Goal: Task Accomplishment & Management: Manage account settings

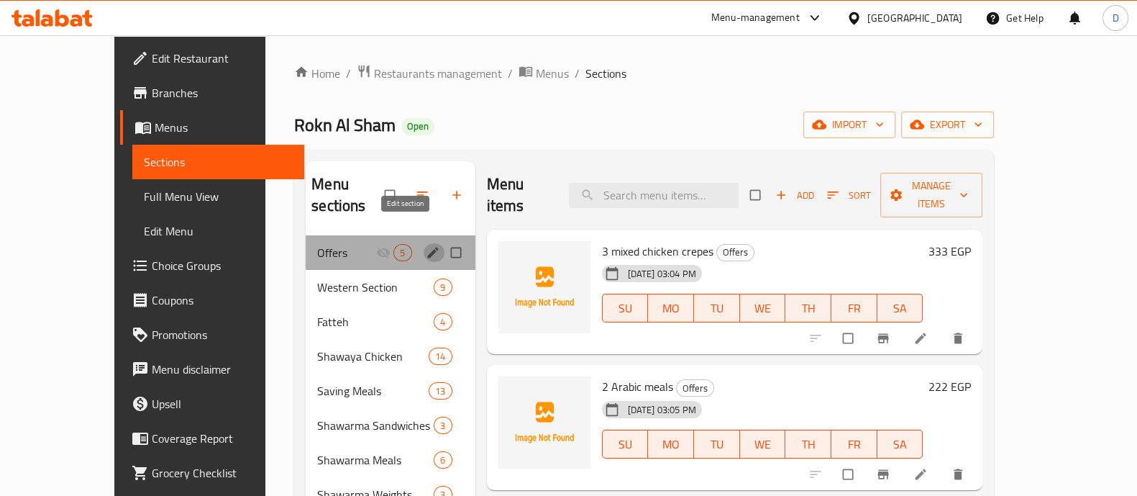
click at [426, 245] on icon "edit" at bounding box center [433, 252] width 14 height 14
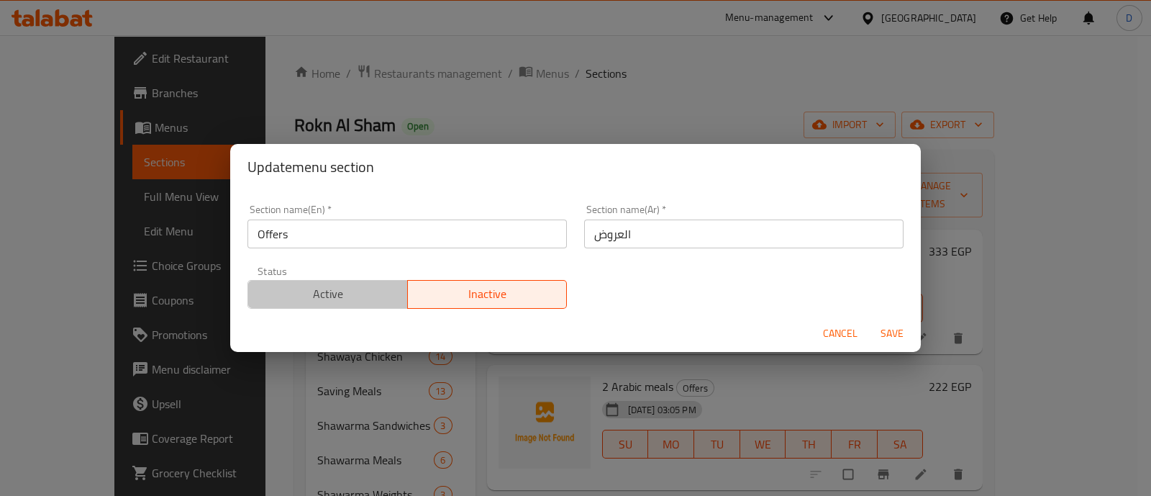
click at [367, 290] on span "Active" at bounding box center [328, 293] width 148 height 21
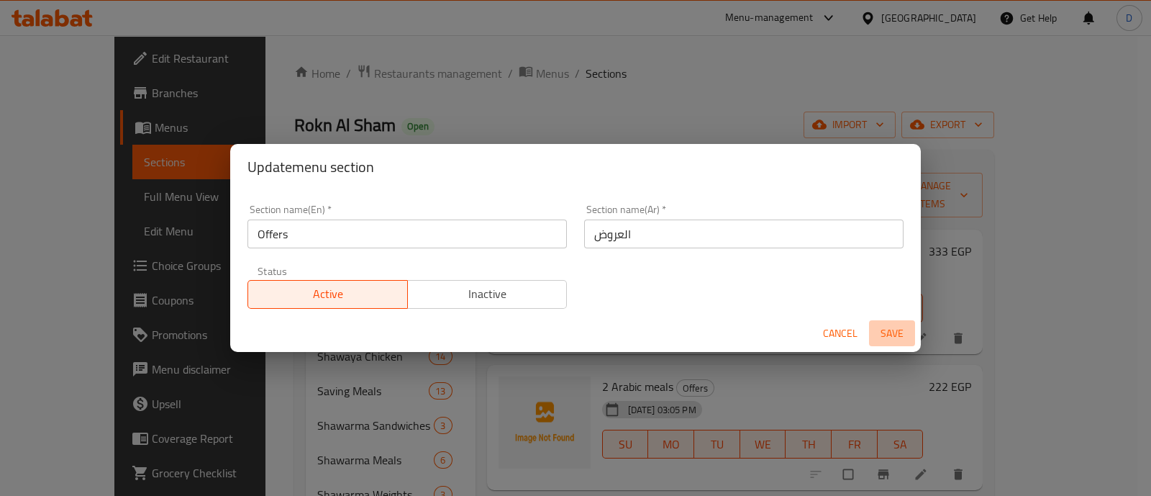
click at [888, 338] on span "Save" at bounding box center [892, 333] width 35 height 18
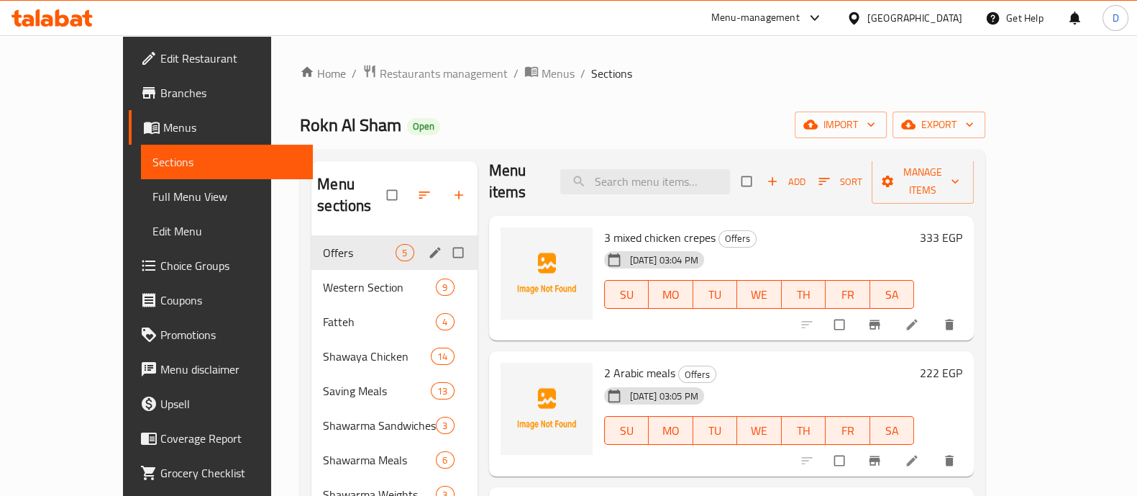
scroll to position [15, 0]
click at [962, 226] on h6 "333 EGP" at bounding box center [941, 236] width 42 height 20
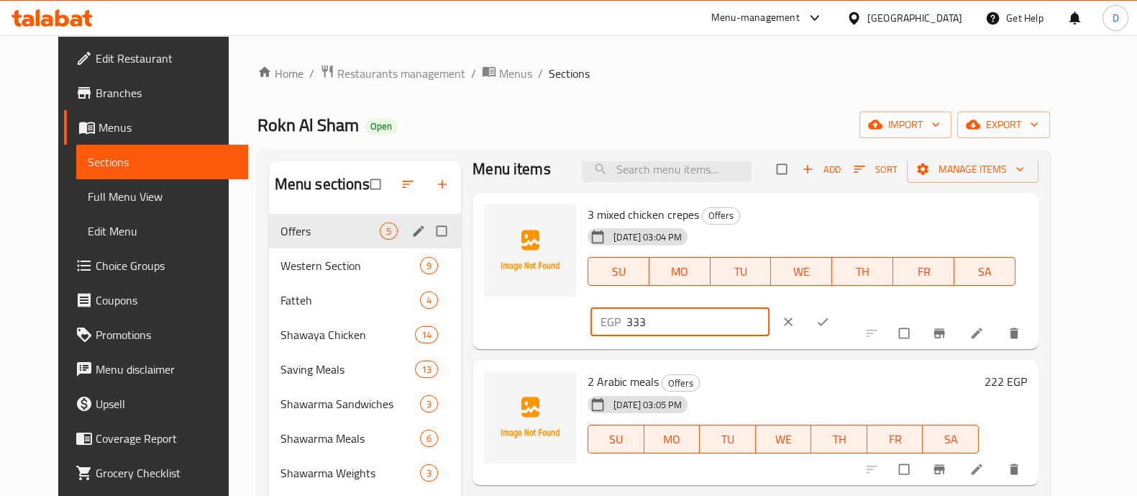
drag, startPoint x: 872, startPoint y: 222, endPoint x: 913, endPoint y: 224, distance: 41.1
click at [770, 307] on input "333" at bounding box center [697, 321] width 143 height 29
type input "375"
click at [830, 314] on icon "ok" at bounding box center [823, 321] width 14 height 14
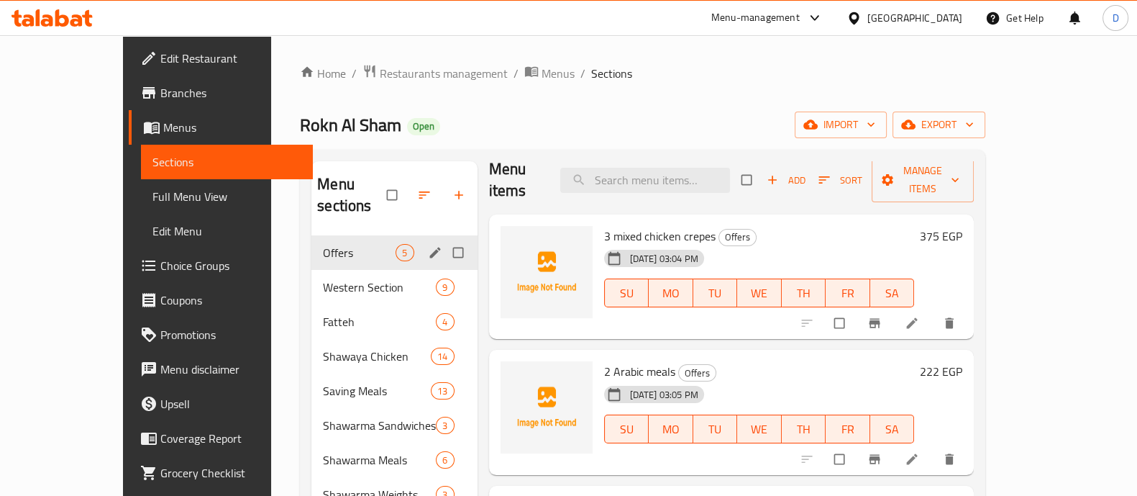
scroll to position [91, 0]
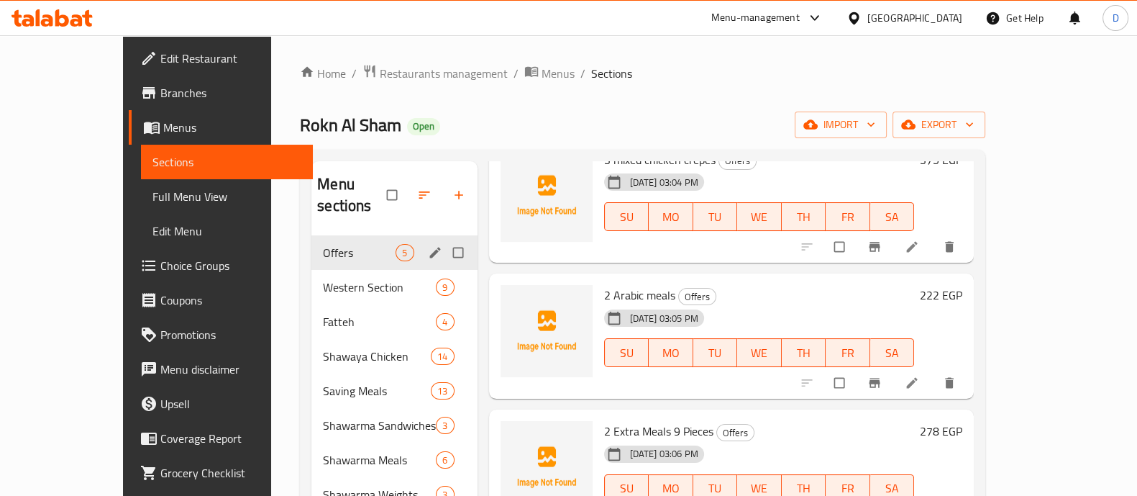
click at [962, 285] on h6 "222 EGP" at bounding box center [941, 295] width 42 height 20
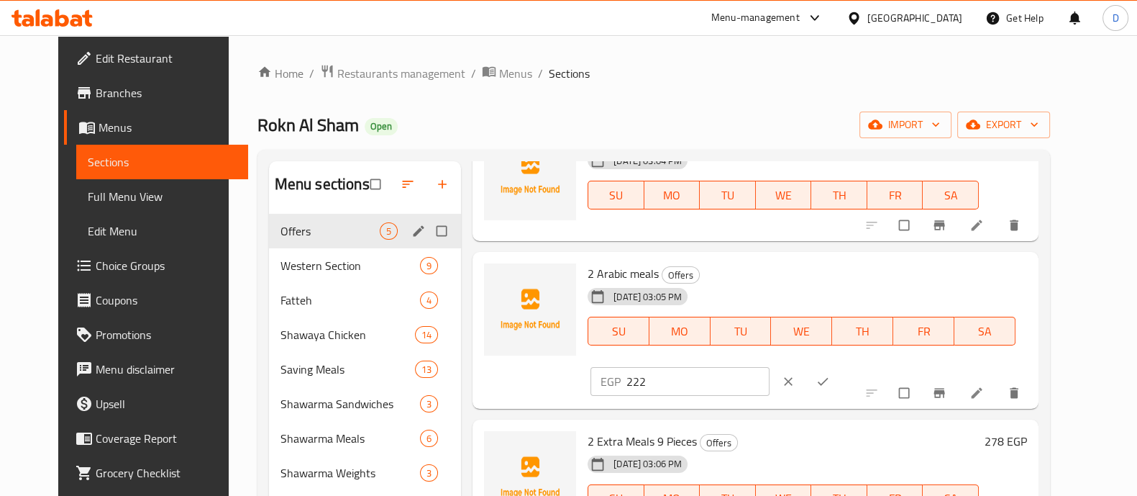
click at [770, 367] on input "222" at bounding box center [697, 381] width 143 height 29
type input "250"
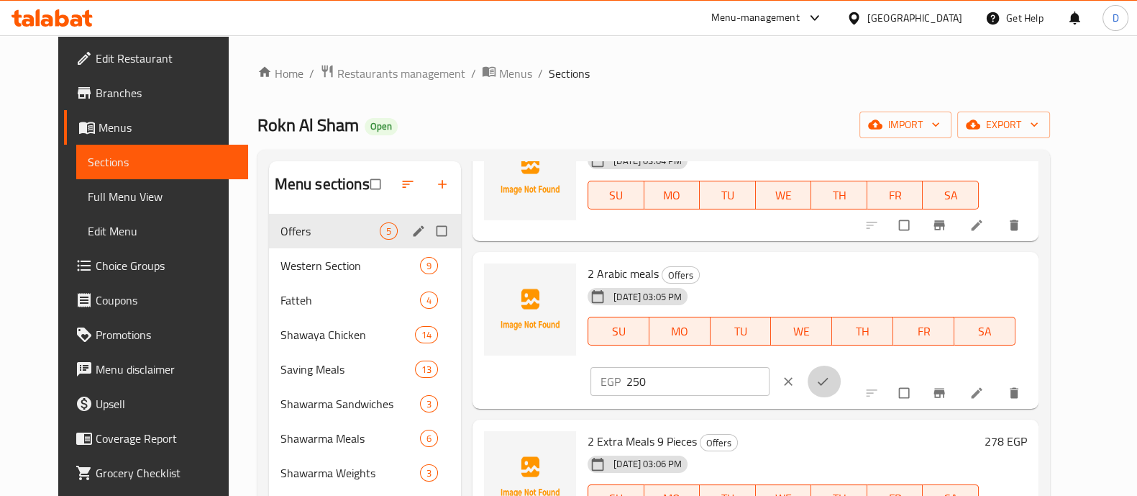
click at [842, 365] on button "ok" at bounding box center [824, 381] width 35 height 32
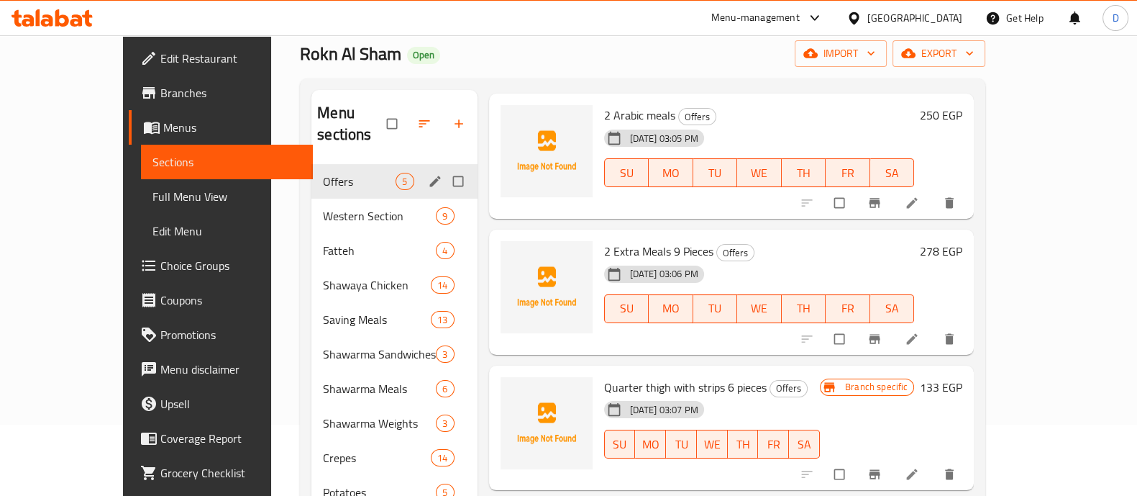
scroll to position [240, 0]
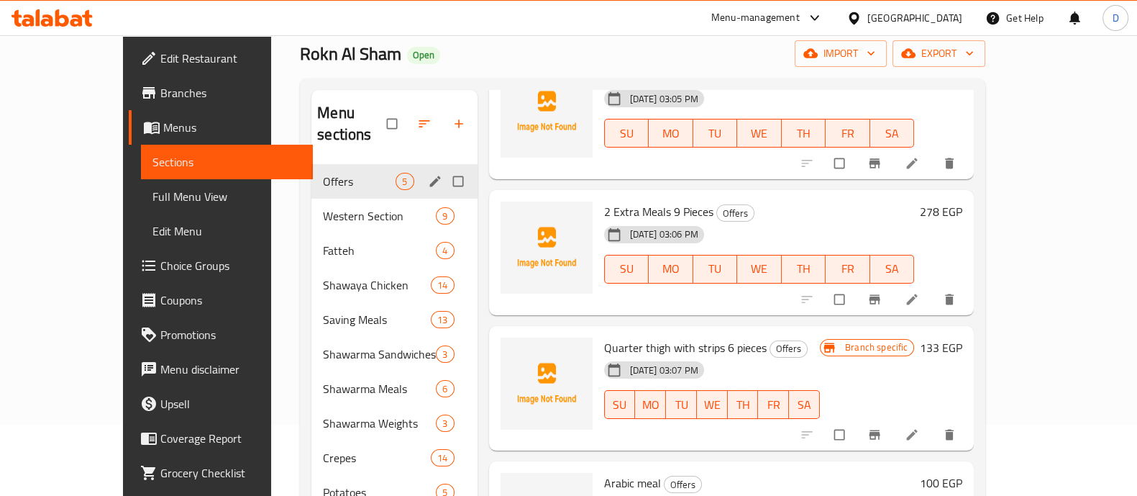
click at [962, 201] on h6 "278 EGP" at bounding box center [941, 211] width 42 height 20
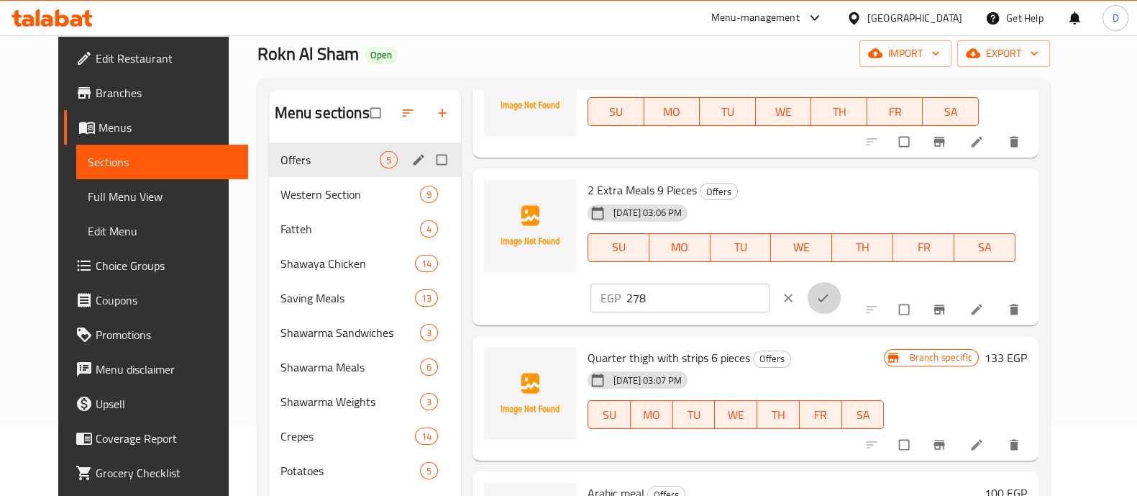
click at [830, 291] on icon "ok" at bounding box center [823, 298] width 14 height 14
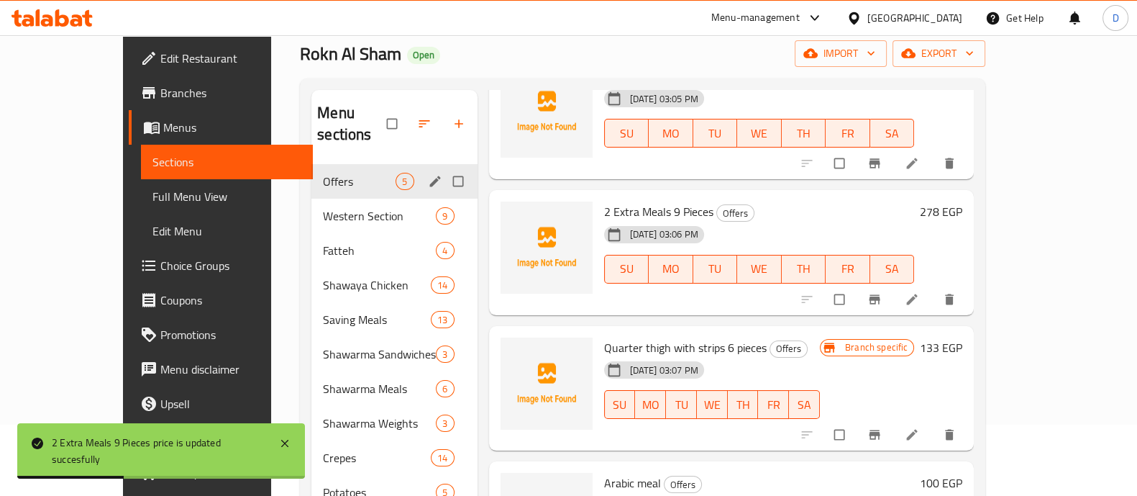
click at [962, 201] on h6 "278 EGP" at bounding box center [941, 211] width 42 height 20
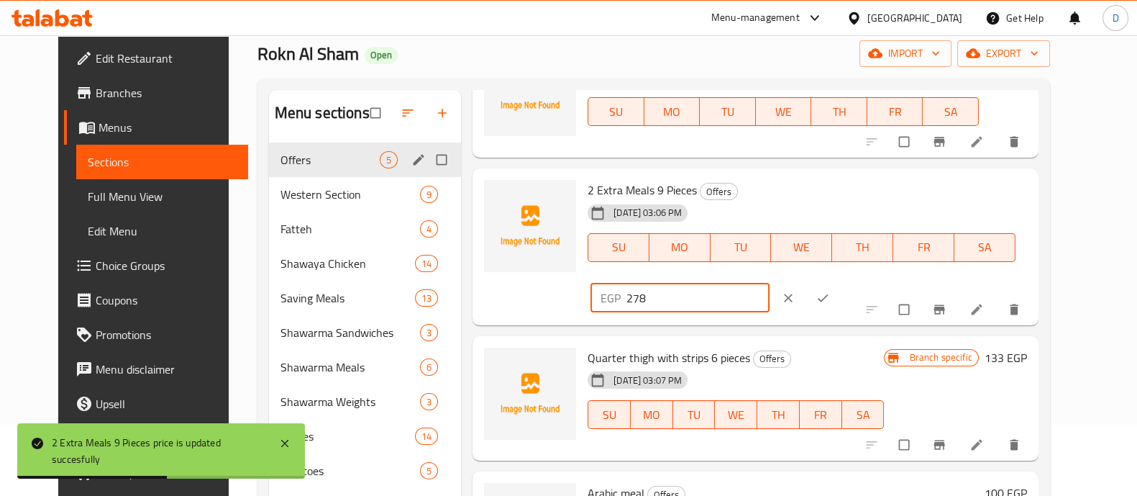
click at [770, 283] on input "278" at bounding box center [697, 297] width 143 height 29
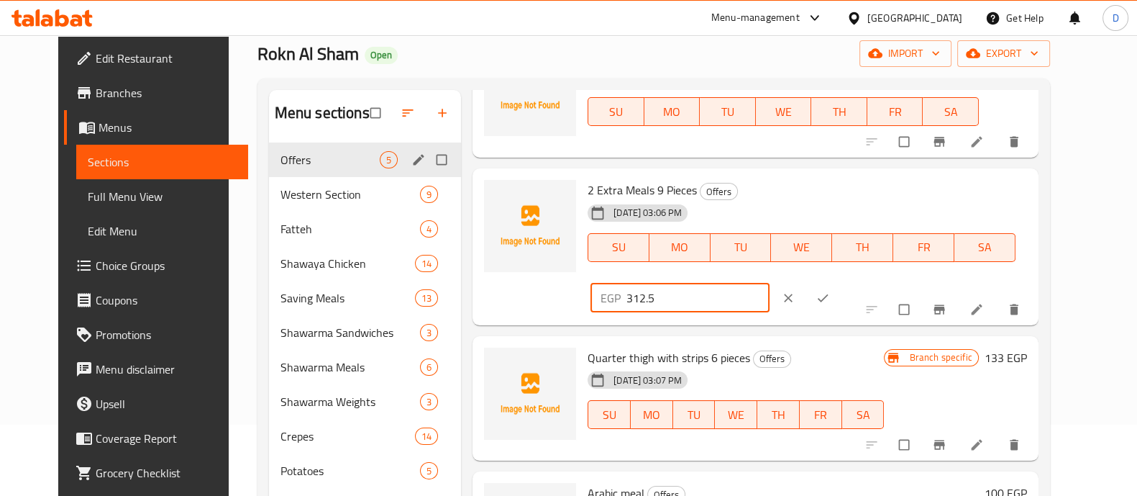
type input "312.5"
click at [829, 293] on icon "ok" at bounding box center [823, 297] width 11 height 8
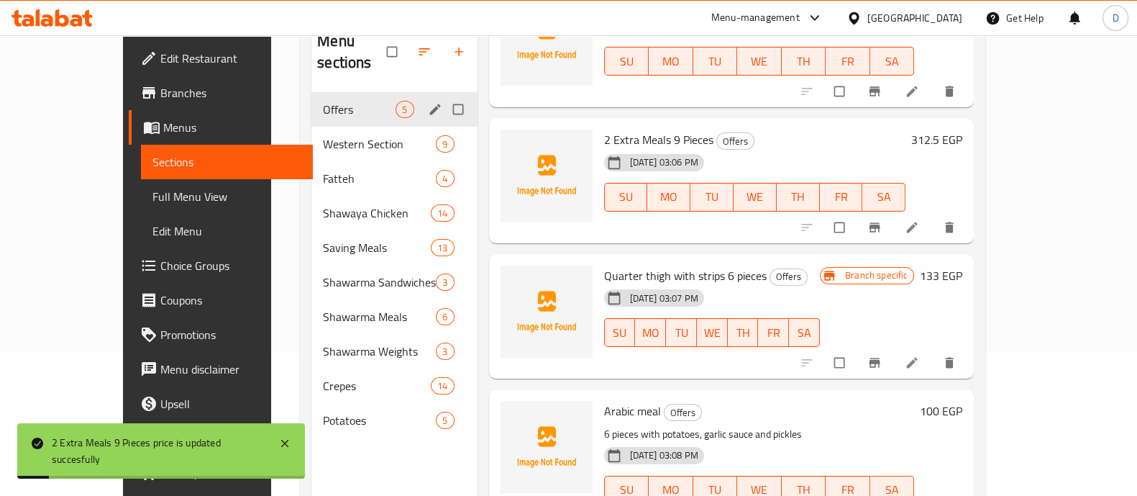
scroll to position [201, 0]
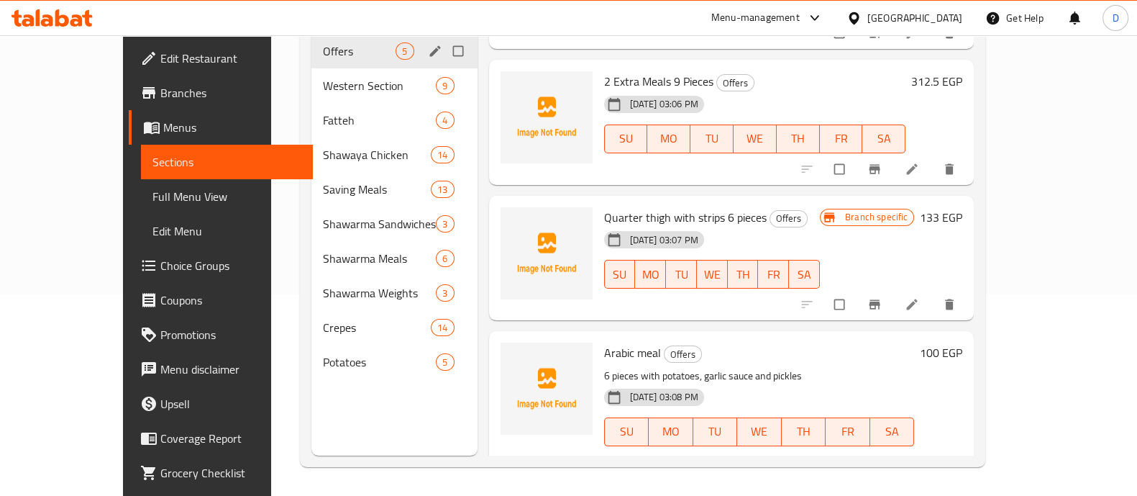
click at [962, 207] on h6 "133 EGP" at bounding box center [941, 217] width 42 height 20
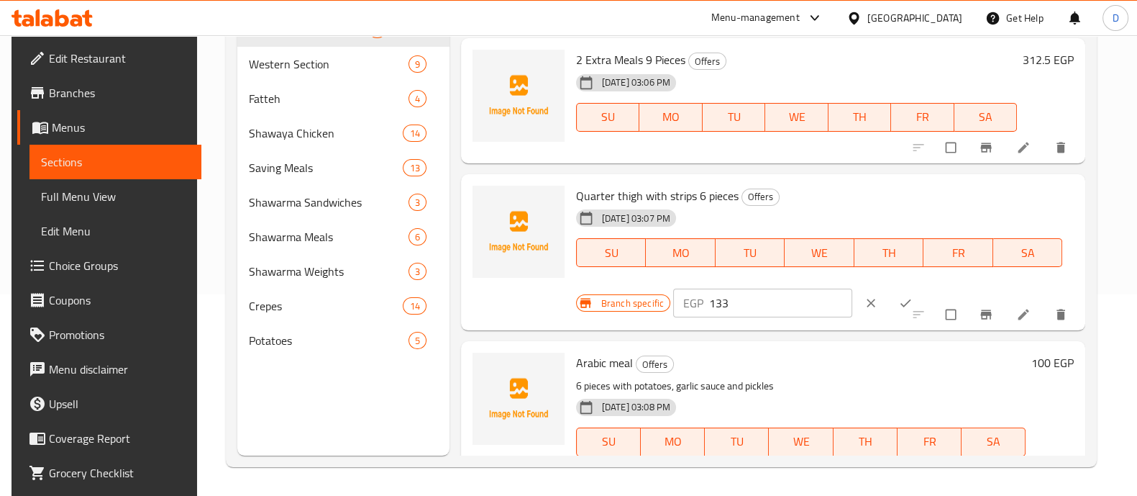
click at [755, 308] on input "133" at bounding box center [780, 302] width 143 height 29
type input "150"
click at [890, 311] on button "ok" at bounding box center [907, 303] width 35 height 32
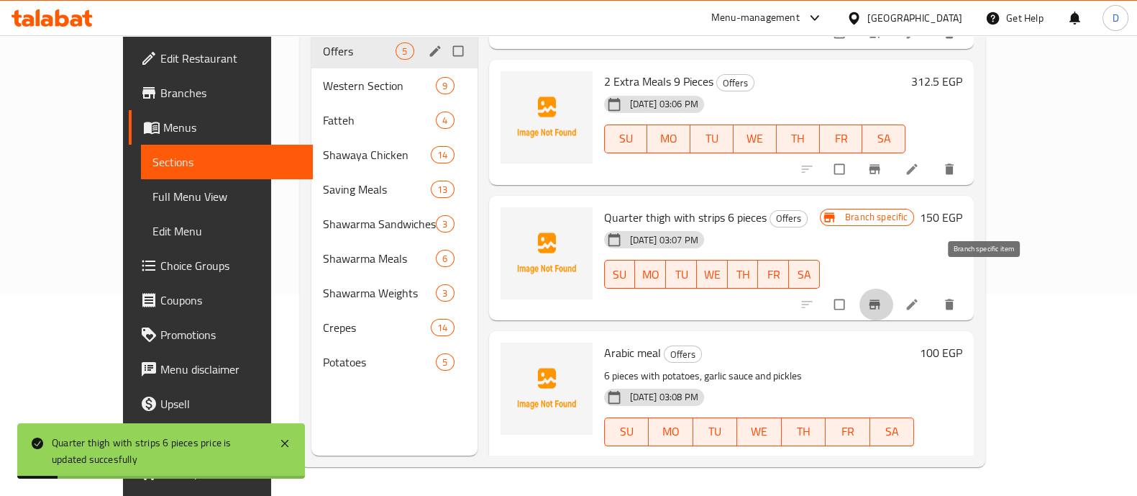
click at [880, 300] on icon "Branch-specific-item" at bounding box center [875, 304] width 11 height 9
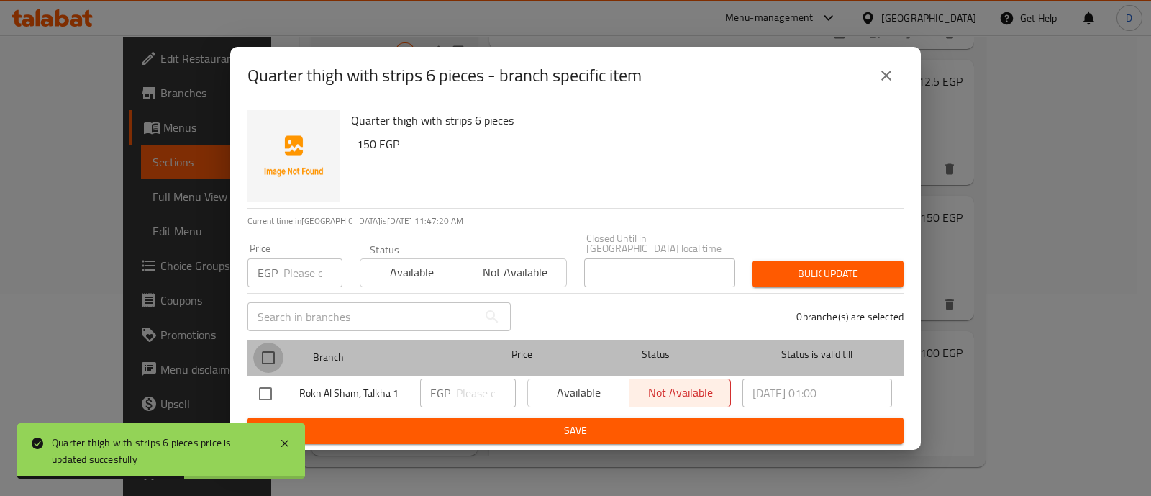
click at [273, 347] on input "checkbox" at bounding box center [268, 357] width 30 height 30
checkbox input "true"
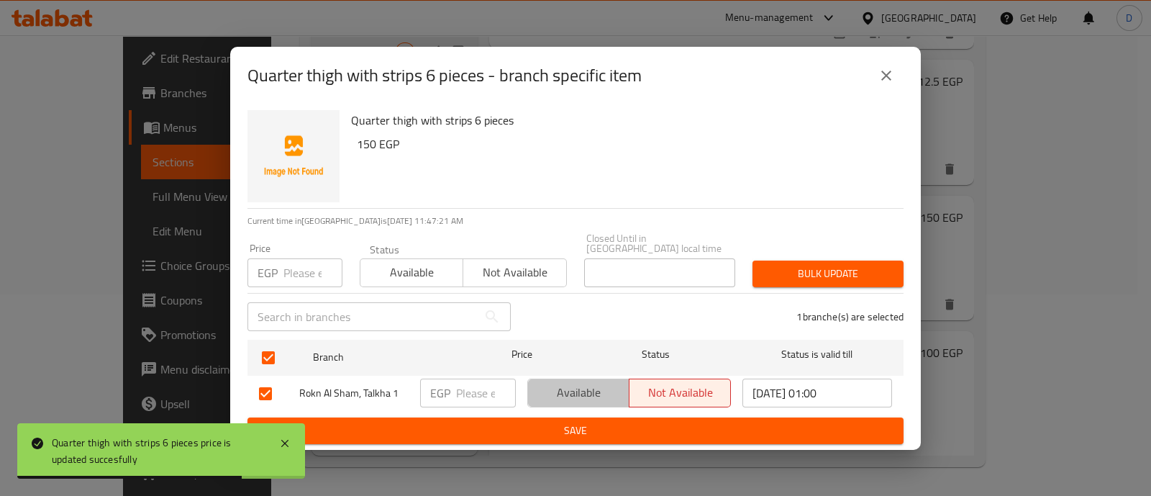
click at [593, 383] on span "Available" at bounding box center [579, 392] width 90 height 21
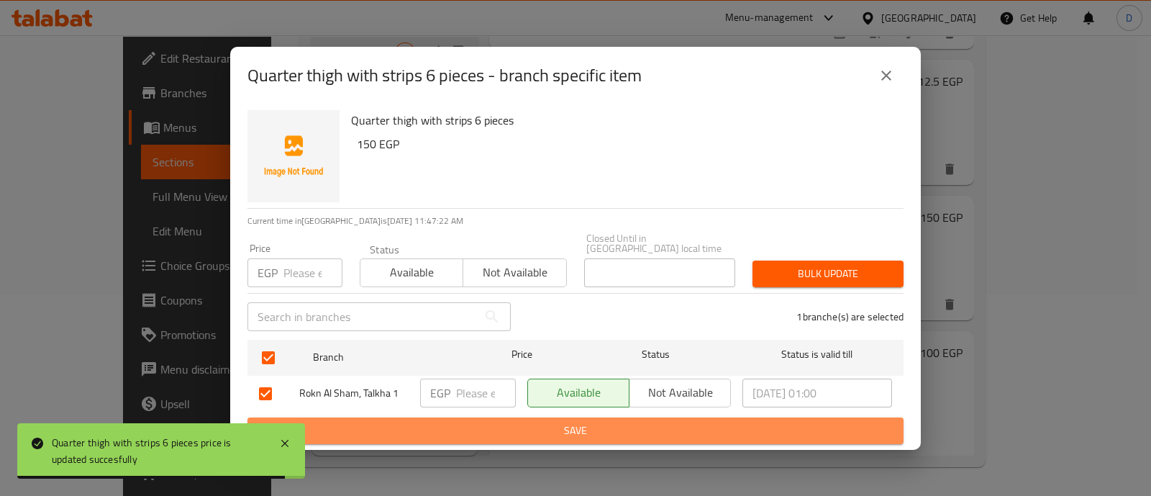
click at [626, 434] on button "Save" at bounding box center [575, 430] width 656 height 27
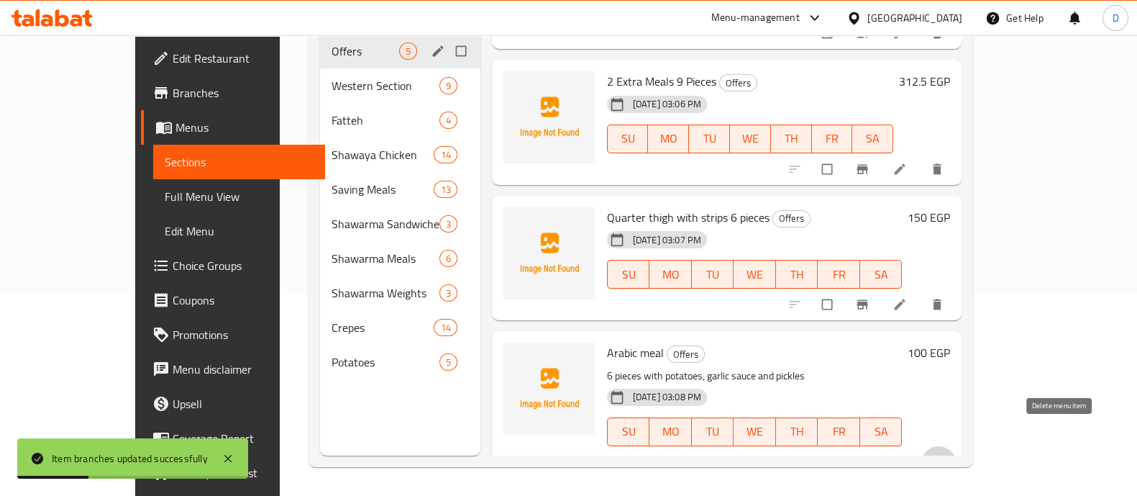
click at [944, 455] on icon "delete" at bounding box center [937, 462] width 14 height 14
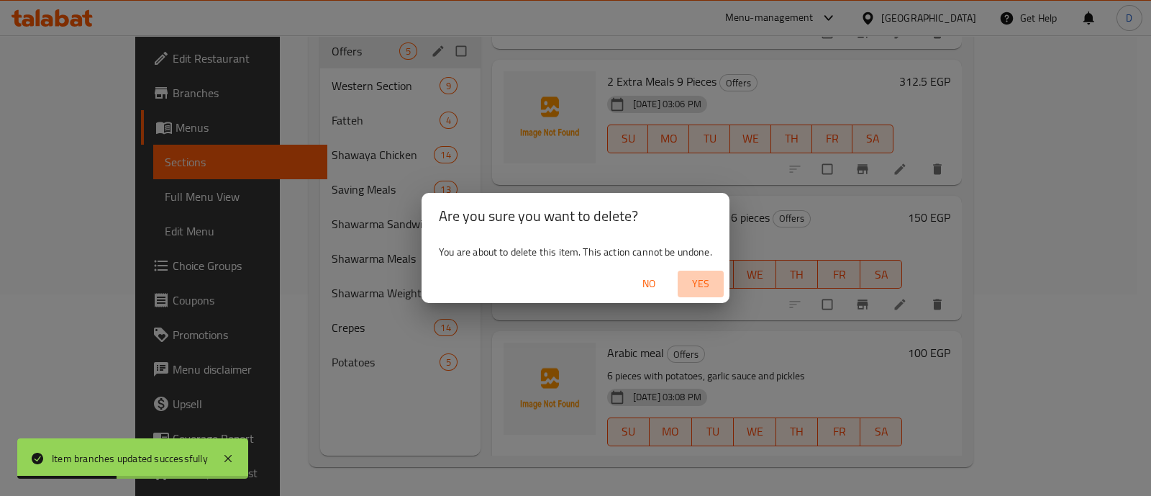
click at [698, 278] on span "Yes" at bounding box center [700, 284] width 35 height 18
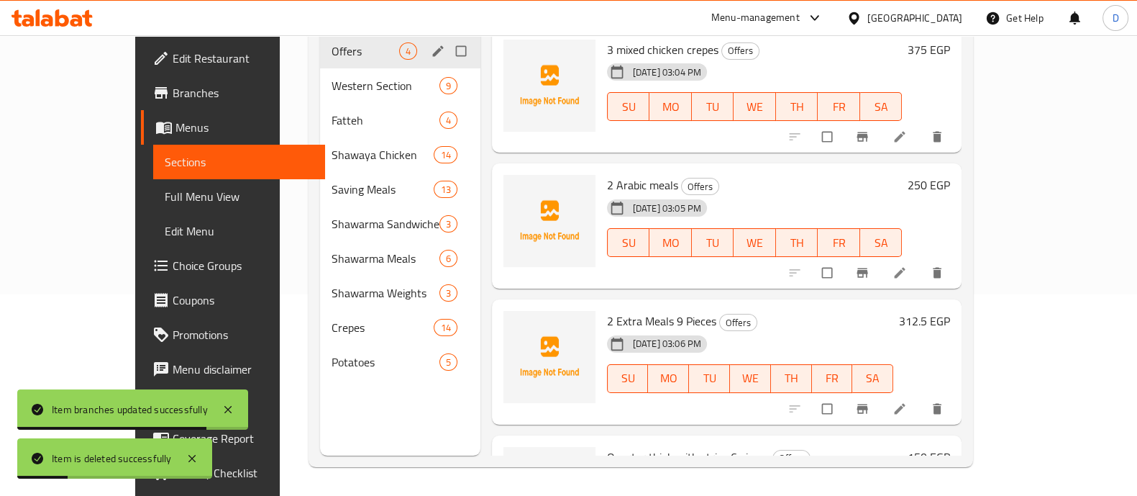
scroll to position [58, 0]
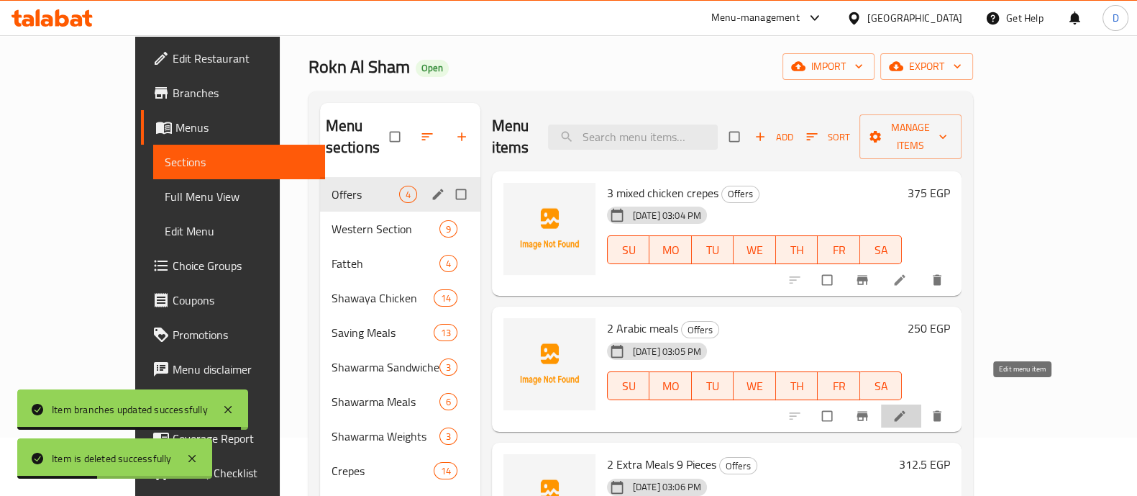
click at [907, 409] on icon at bounding box center [900, 416] width 14 height 14
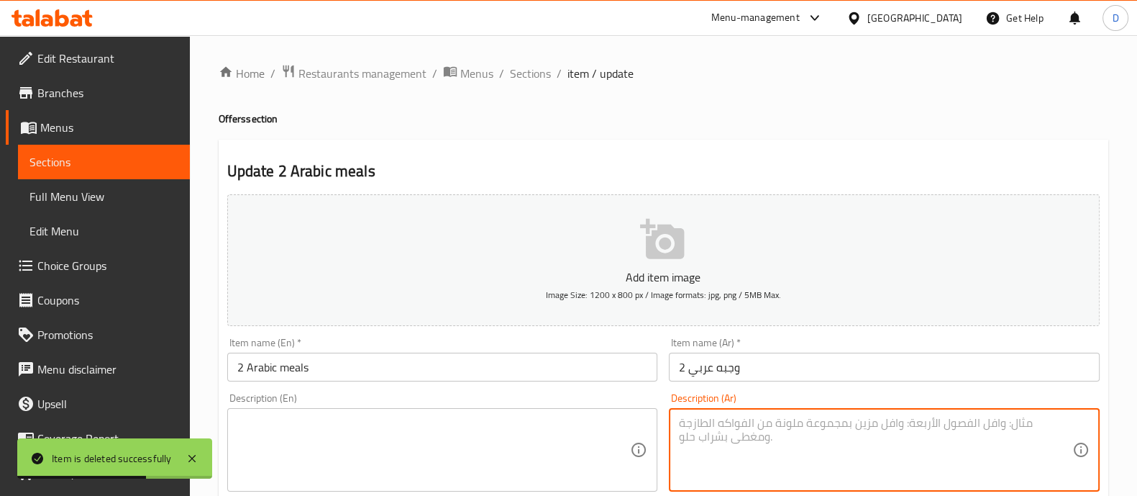
click at [813, 458] on textarea at bounding box center [875, 450] width 393 height 68
paste textarea "6قطع مع بطاطس وتوميه ومخل"
click at [1062, 417] on textarea "6قطع مع بطاطس وتوميه ومخل" at bounding box center [875, 450] width 393 height 68
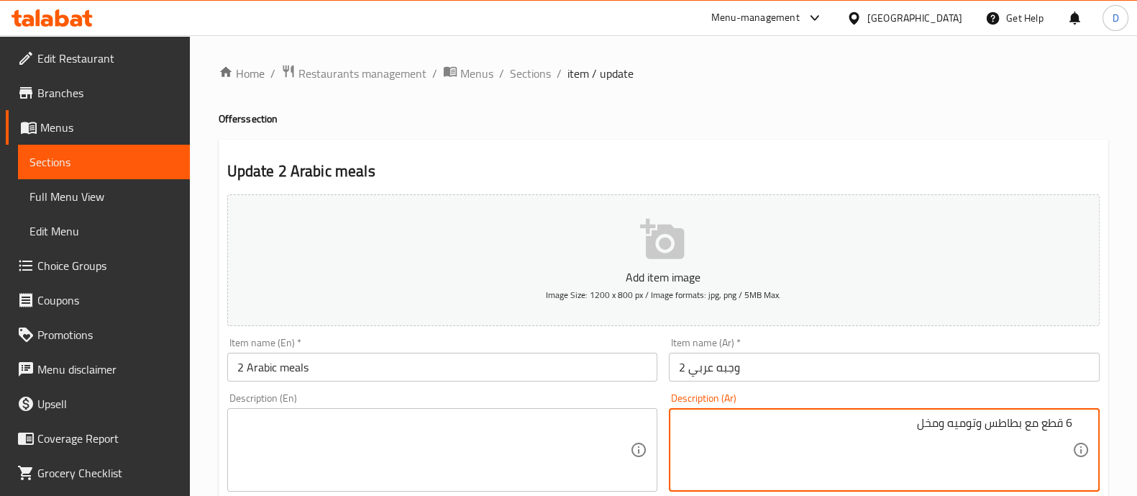
click at [1044, 417] on textarea "6 قطع مع بطاطس وتوميه ومخل" at bounding box center [875, 450] width 393 height 68
click at [910, 422] on textarea "6 قطع مع بطاطس وتوميه ومخل" at bounding box center [875, 450] width 393 height 68
type textarea "6 قطع مع بطاطس وتوميه ومخلل"
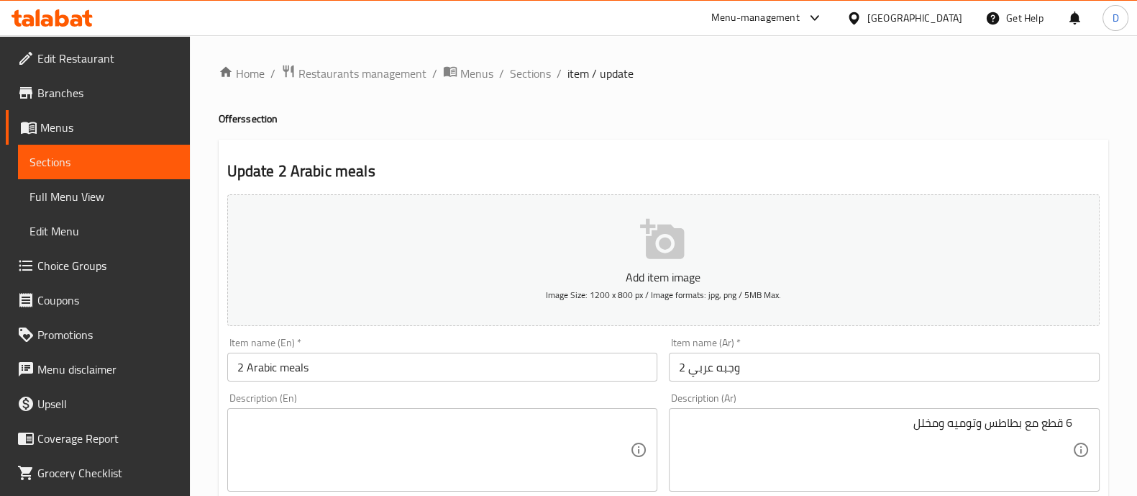
click at [378, 401] on div "Description (En) Description (En)" at bounding box center [442, 442] width 431 height 99
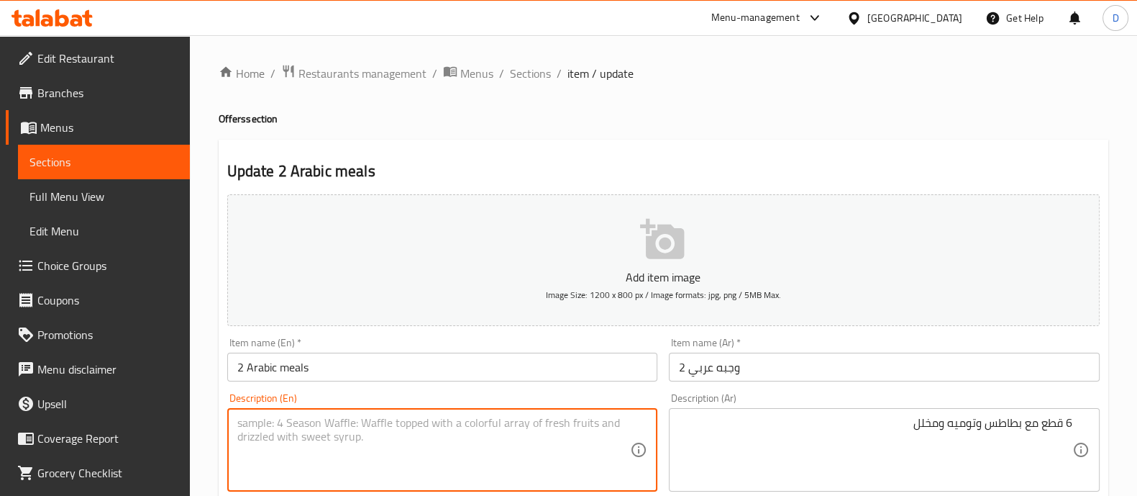
click at [379, 422] on textarea at bounding box center [433, 450] width 393 height 68
paste textarea "6 pieces with potatoes, garlic sauce and pickles"
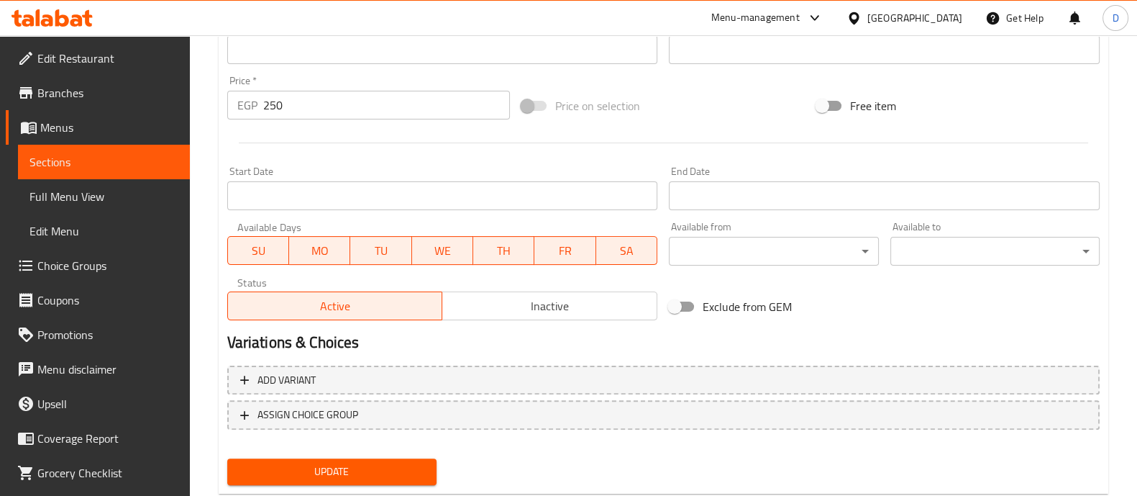
scroll to position [519, 0]
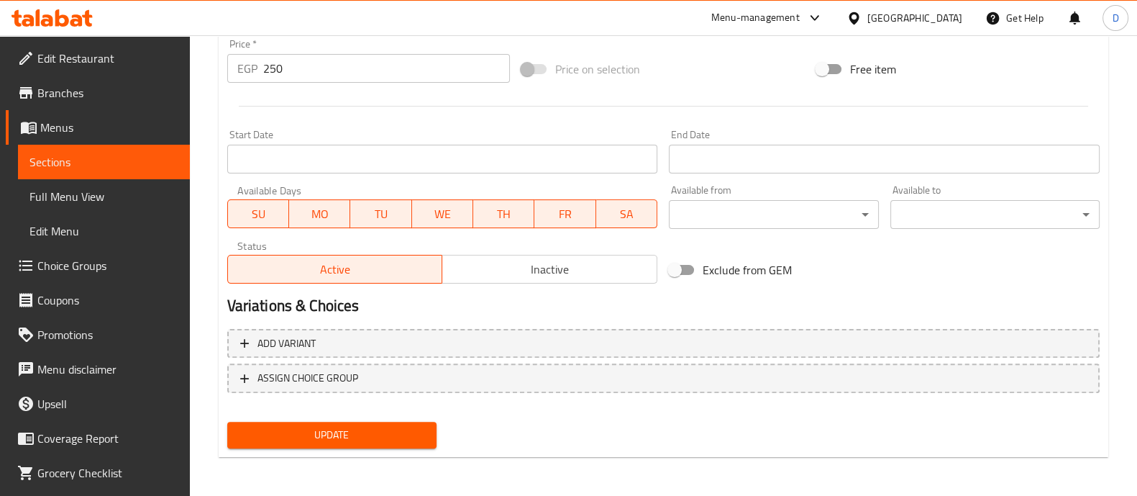
type textarea "6 pieces with potatoes, garlic sauce and pickles"
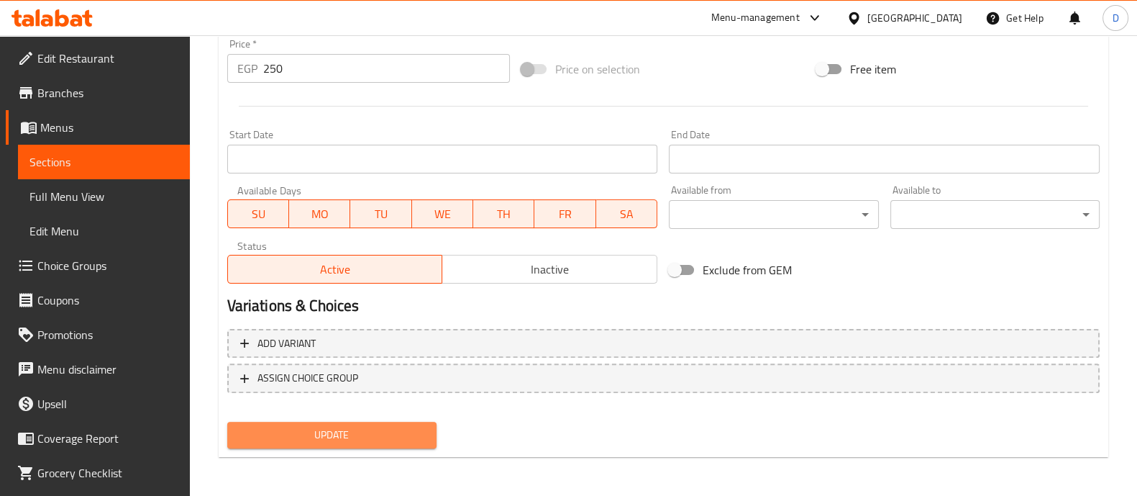
click at [379, 422] on button "Update" at bounding box center [331, 434] width 209 height 27
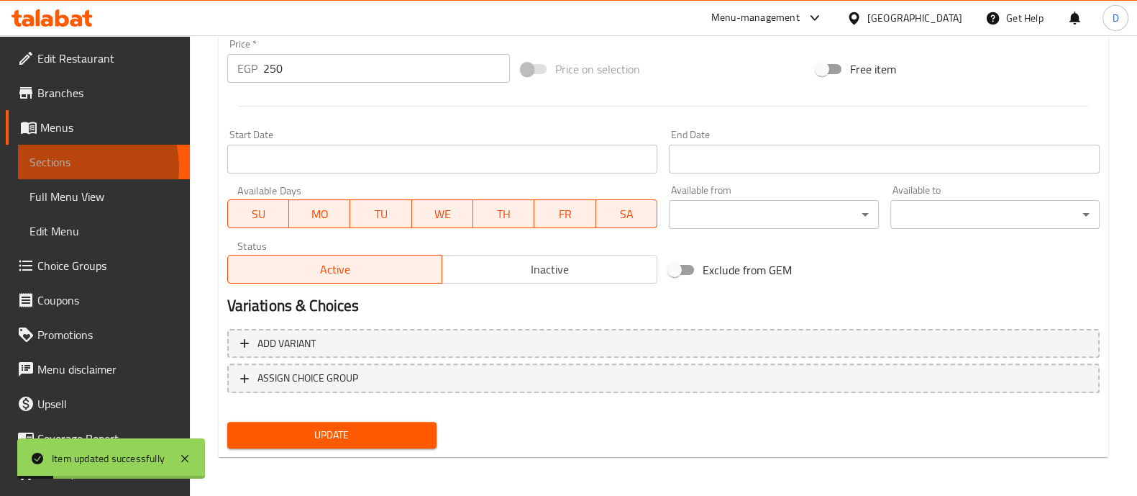
click at [65, 168] on span "Sections" at bounding box center [103, 161] width 149 height 17
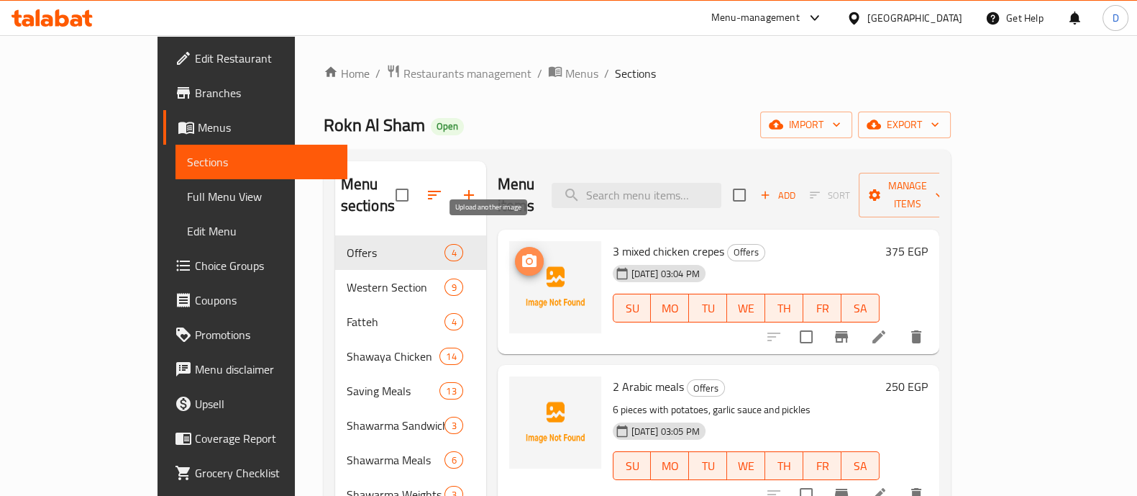
click at [521, 252] on icon "upload picture" at bounding box center [529, 260] width 17 height 17
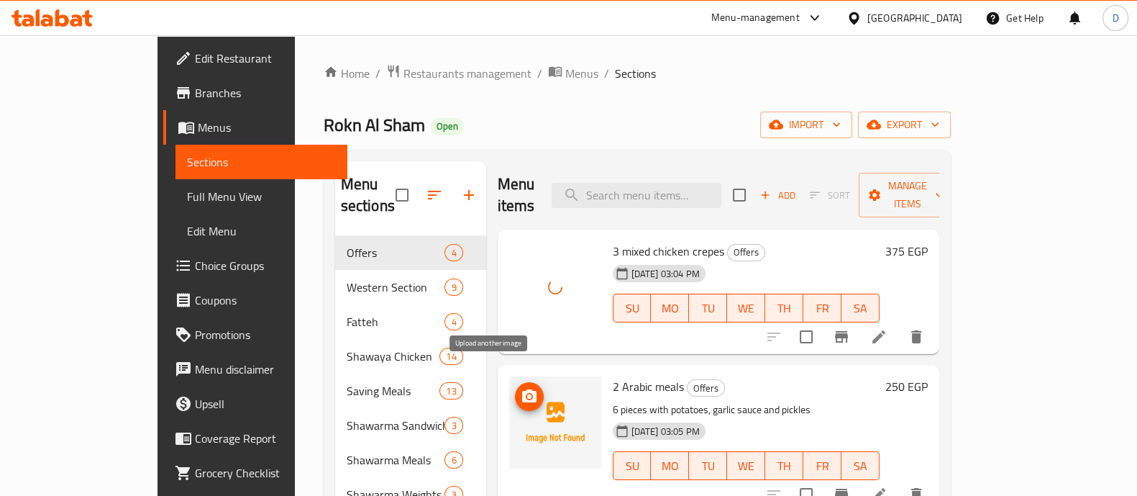
click at [522, 389] on icon "upload picture" at bounding box center [529, 395] width 14 height 13
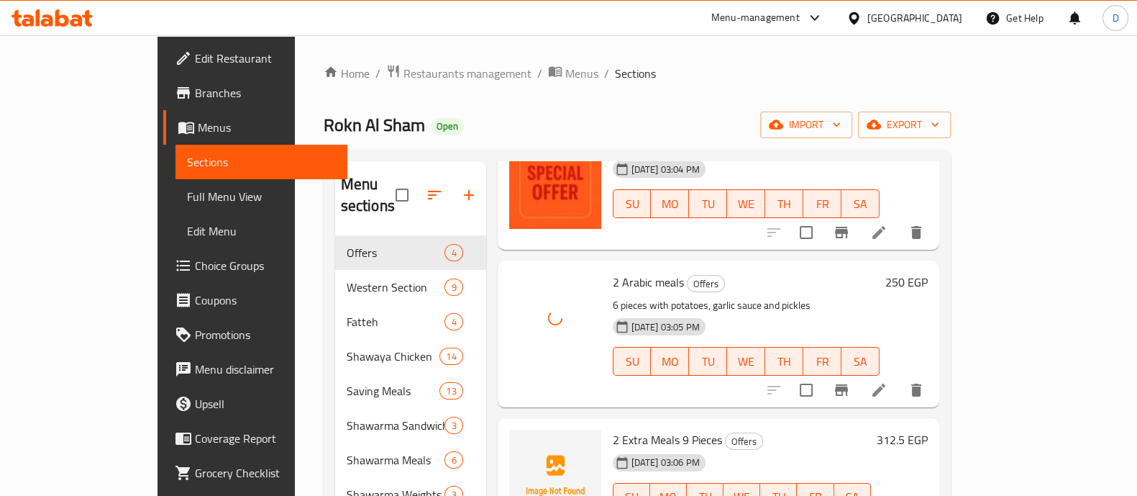
scroll to position [201, 0]
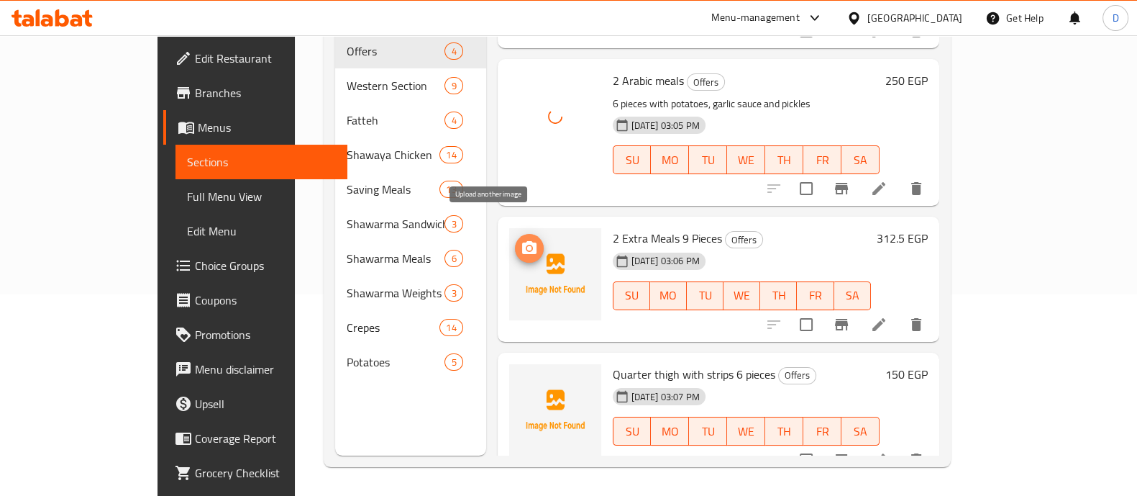
click at [521, 240] on icon "upload picture" at bounding box center [529, 248] width 17 height 17
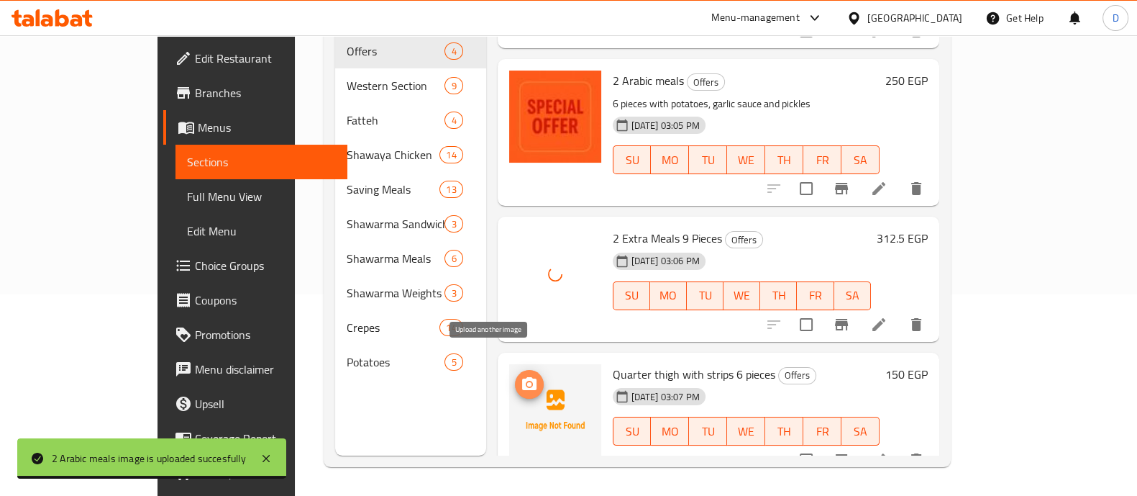
click at [522, 377] on icon "upload picture" at bounding box center [529, 383] width 14 height 13
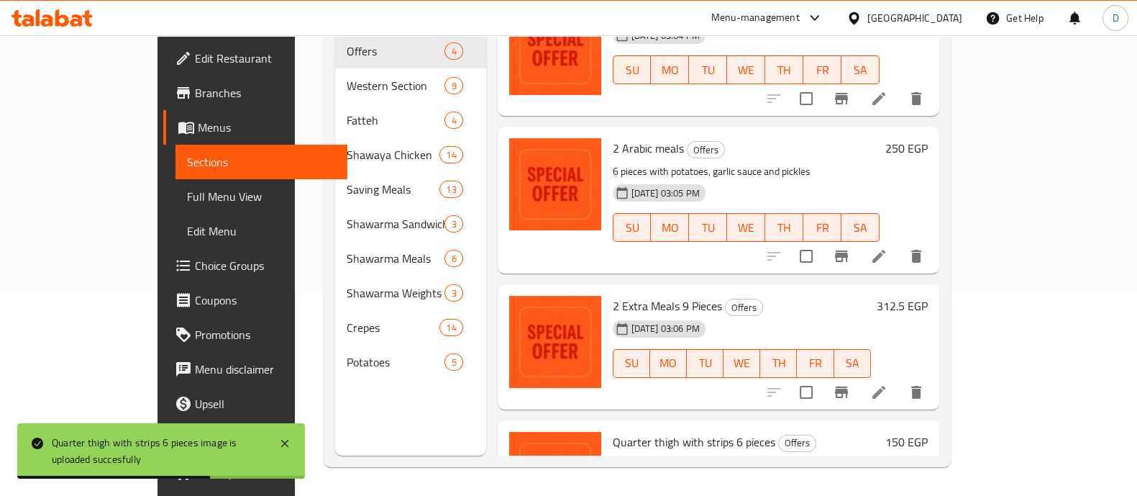
scroll to position [37, 0]
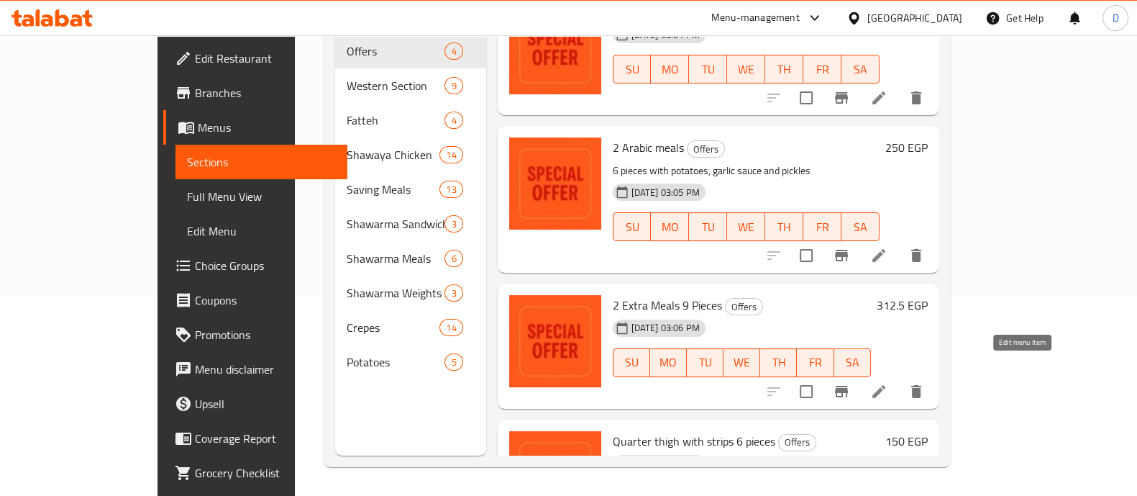
click at [888, 383] on icon at bounding box center [878, 391] width 17 height 17
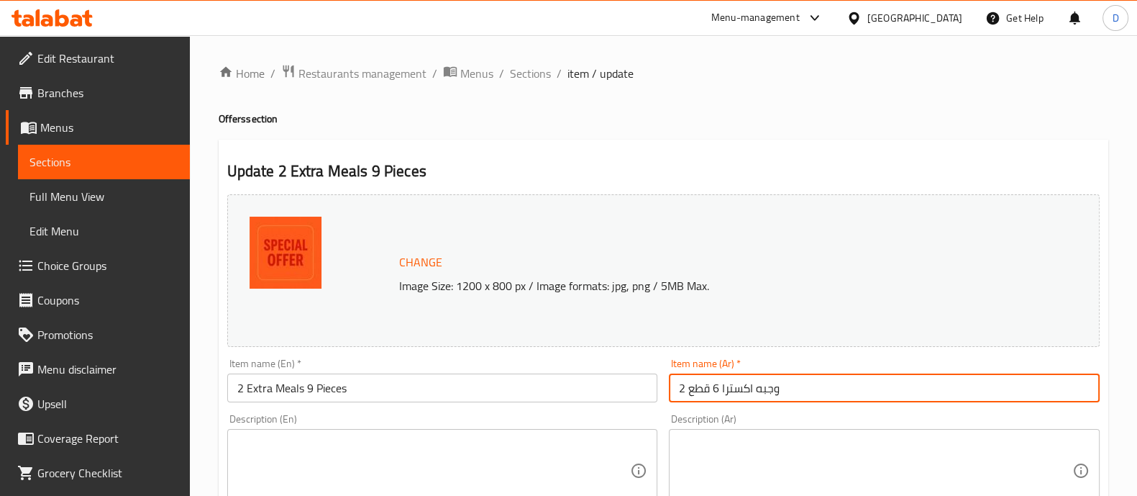
click at [880, 390] on input "2 وجبه اكسترا 6 قطع" at bounding box center [884, 387] width 431 height 29
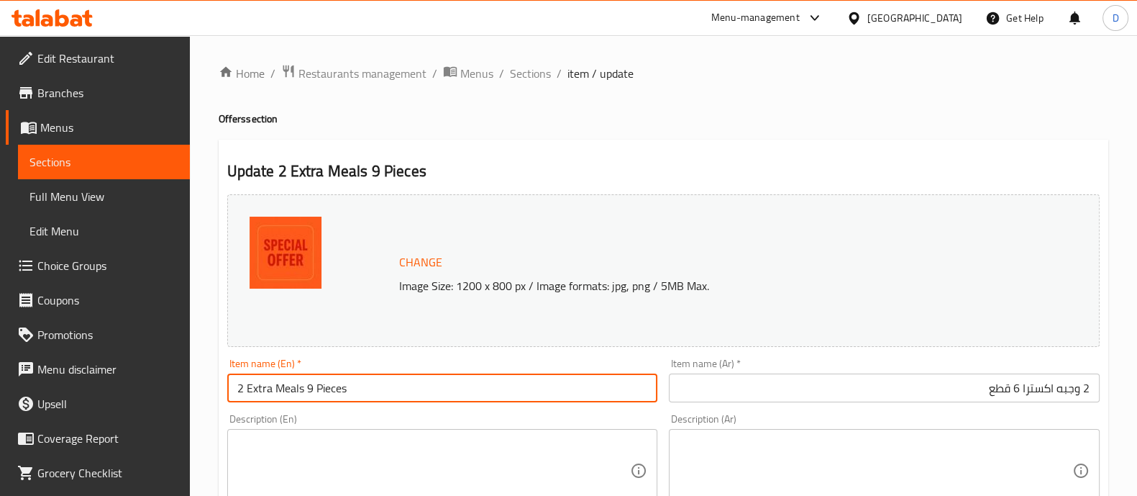
click at [309, 388] on input "2 Extra Meals 9 Pieces" at bounding box center [442, 387] width 431 height 29
click at [412, 400] on input "2 Extra Meals 6 Pieces" at bounding box center [442, 387] width 431 height 29
type input "2 Extra Meals 6 Pieces"
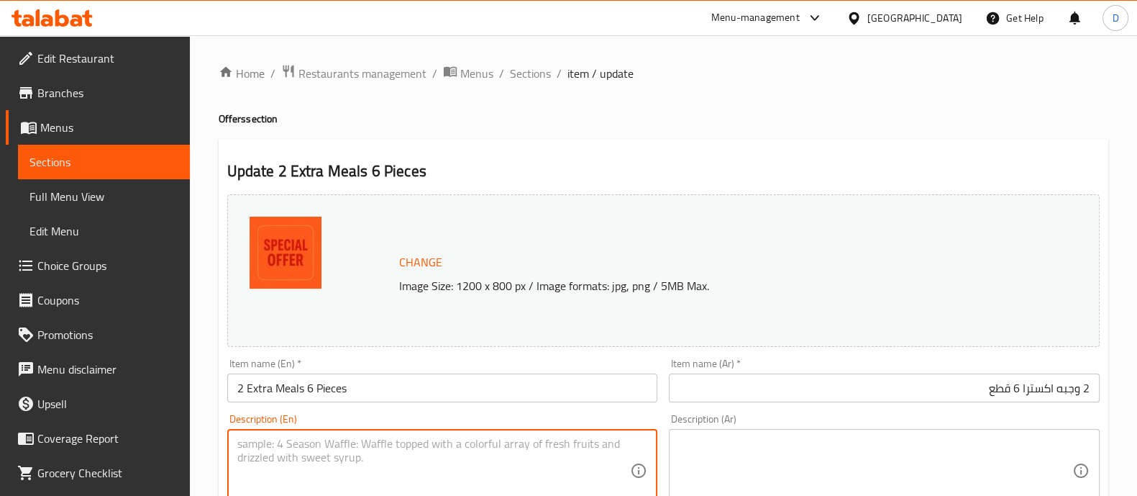
click at [417, 451] on textarea at bounding box center [433, 471] width 393 height 68
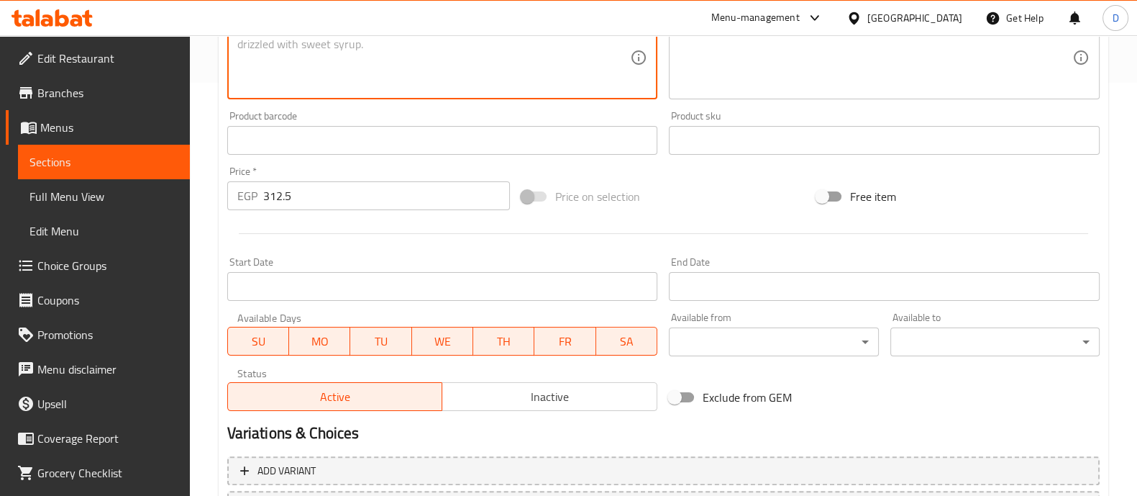
scroll to position [540, 0]
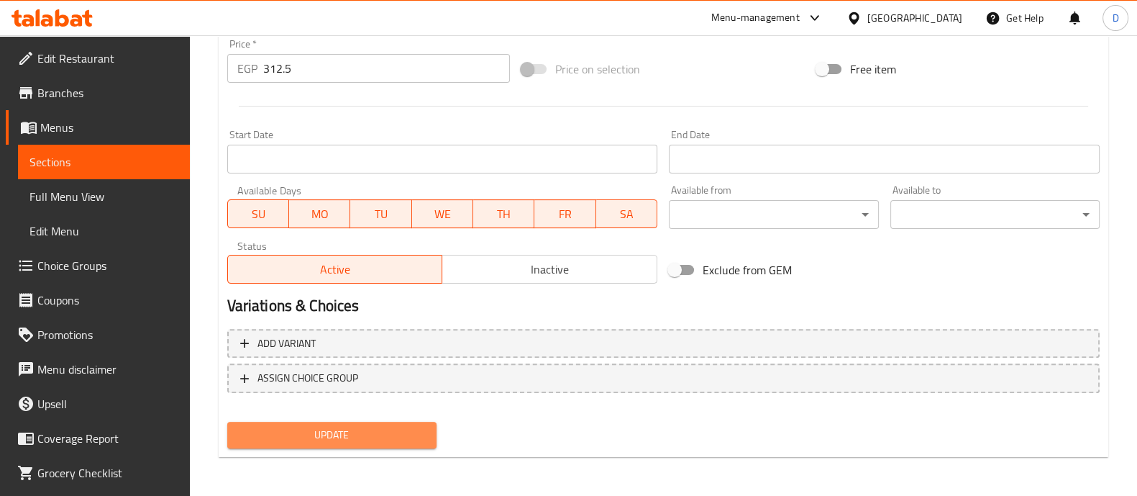
click at [386, 440] on span "Update" at bounding box center [332, 435] width 186 height 18
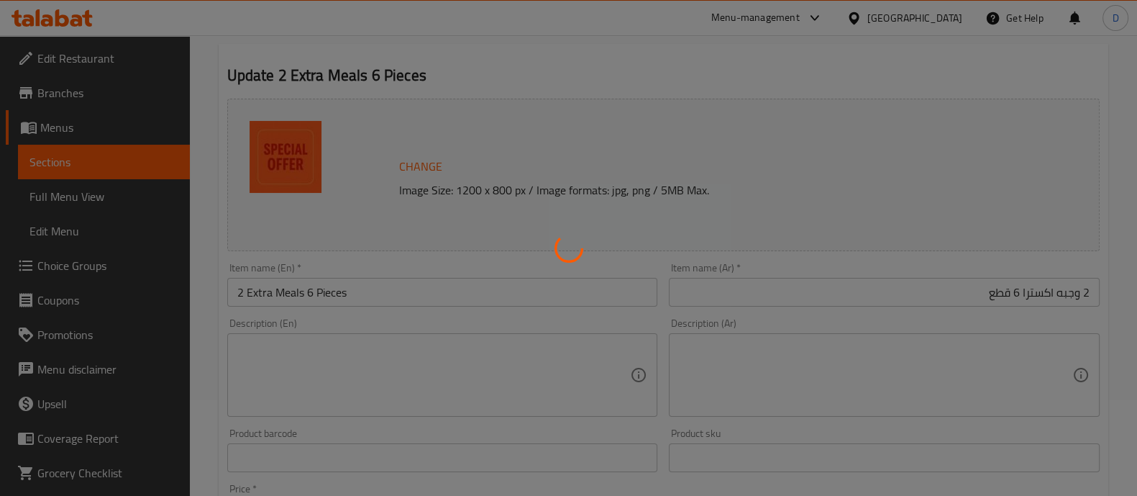
scroll to position [87, 0]
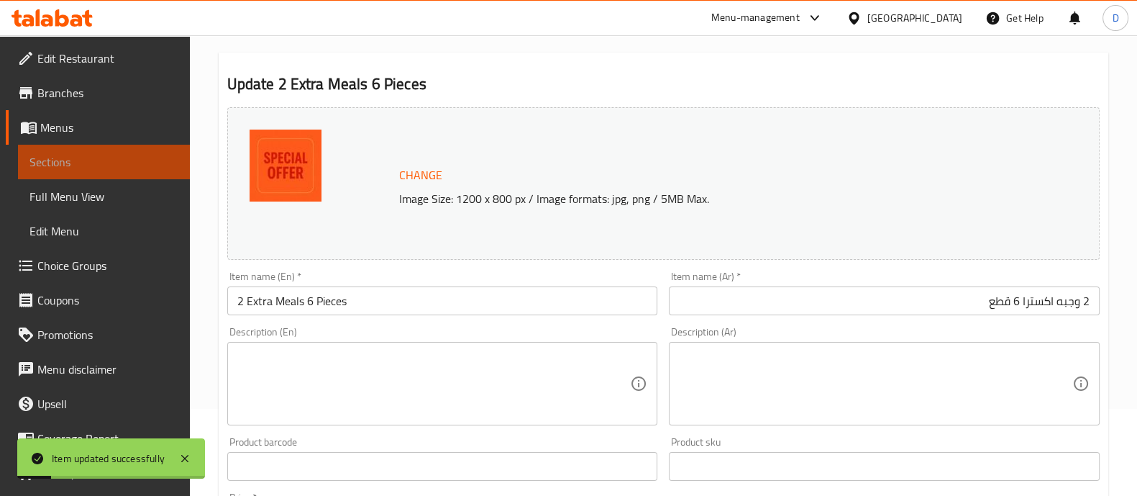
click at [111, 168] on span "Sections" at bounding box center [103, 161] width 149 height 17
